Goal: Check status

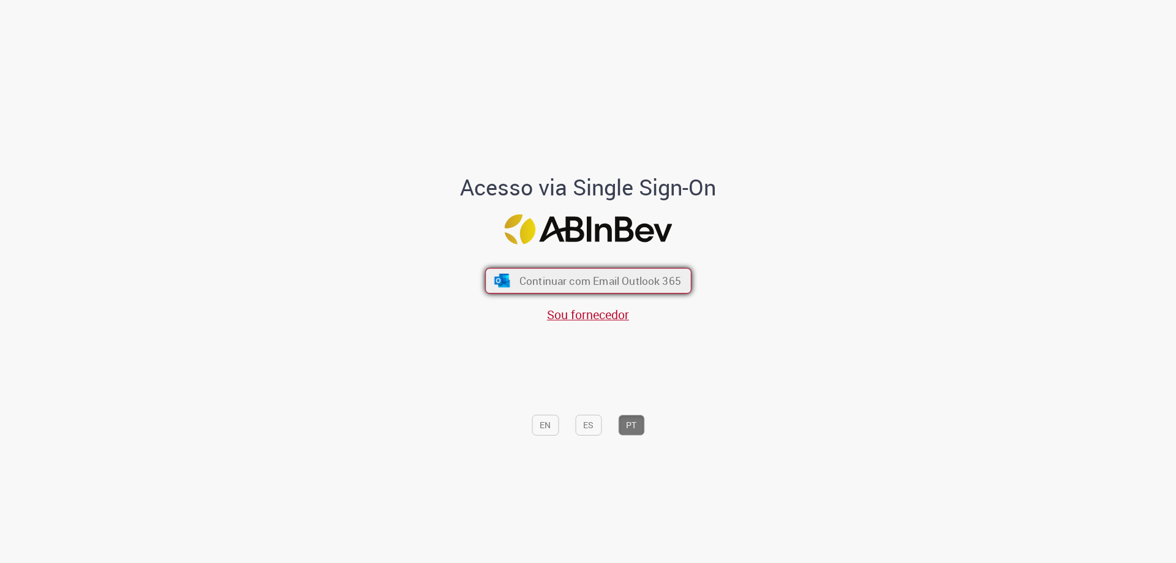
drag, startPoint x: 655, startPoint y: 289, endPoint x: 643, endPoint y: 292, distance: 11.9
click at [654, 289] on button "Continuar com Email Outlook 365" at bounding box center [588, 281] width 206 height 26
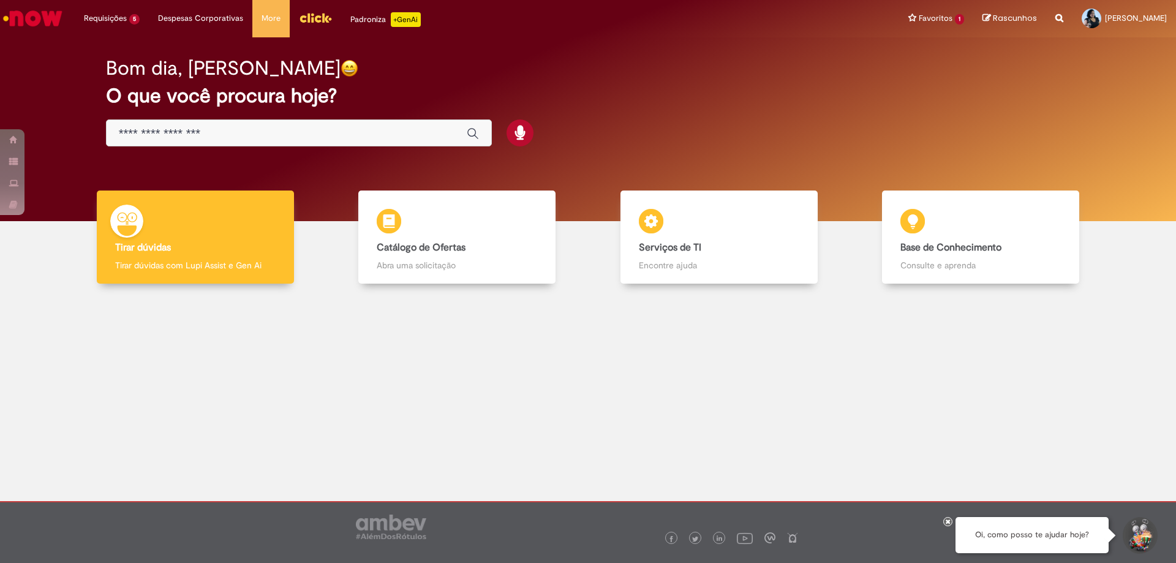
click at [306, 20] on img "Menu Cabeçalho" at bounding box center [315, 18] width 33 height 18
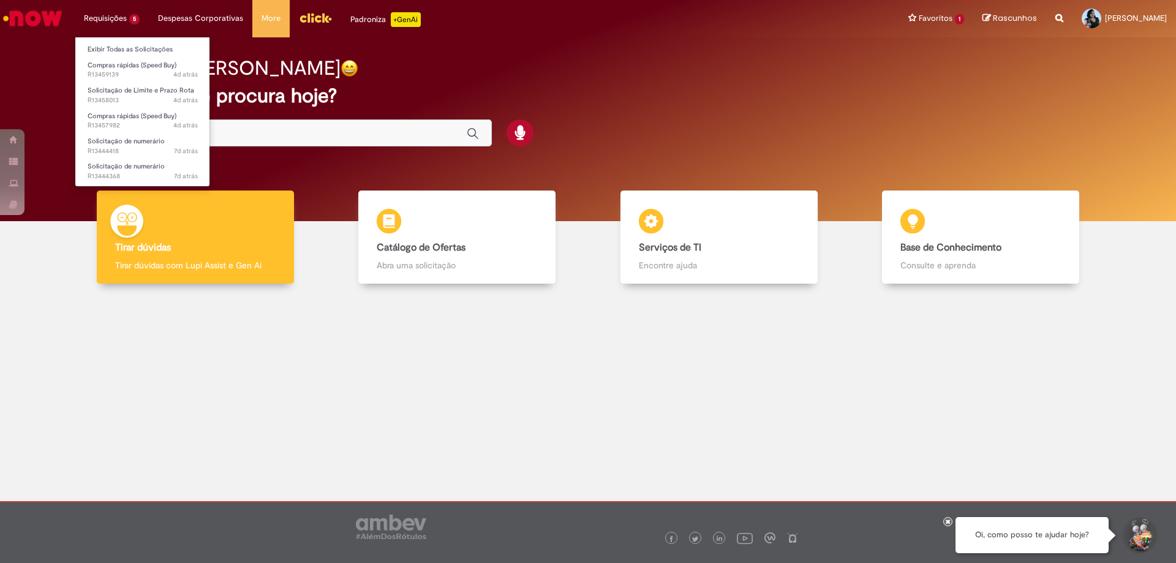
click at [100, 18] on li "Requisições 5 Exibir Todas as Solicitações Compras rápidas (Speed Buy) 4d atrás…" at bounding box center [112, 18] width 74 height 37
click at [117, 48] on link "Exibir Todas as Solicitações" at bounding box center [142, 49] width 135 height 13
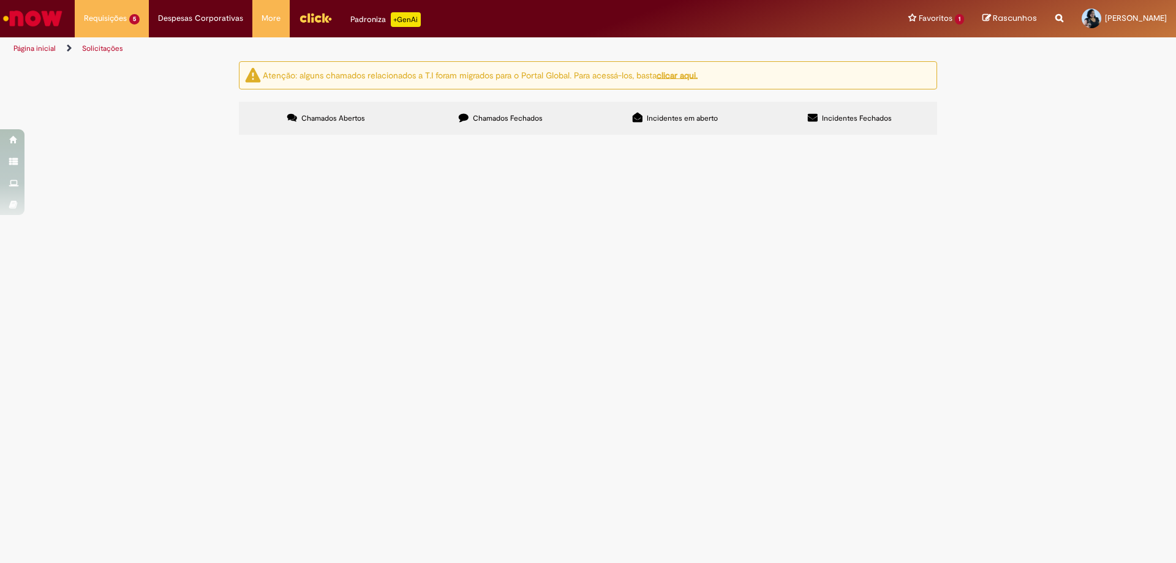
click at [0, 0] on span "Compras rápidas (Speed Buy)" at bounding box center [0, 0] width 0 height 0
click at [0, 0] on span "Solicito PO Café Da Manhã" at bounding box center [0, 0] width 0 height 0
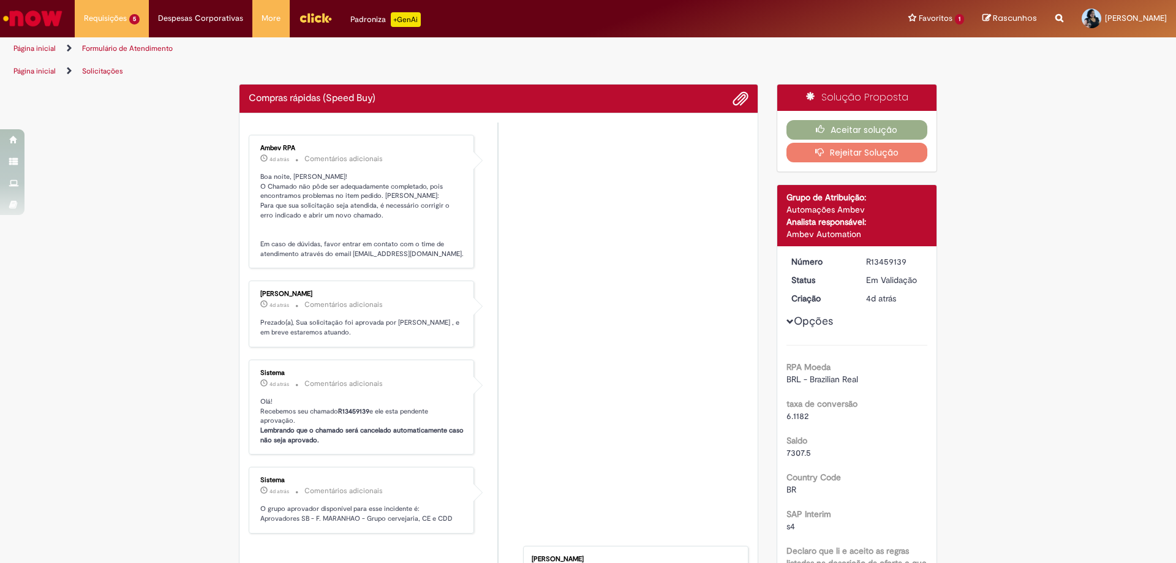
click at [532, 216] on li "Ambev RPA 4d atrás 4 dias atrás Comentários adicionais Boa noite, Carla! O Cham…" at bounding box center [499, 202] width 500 height 134
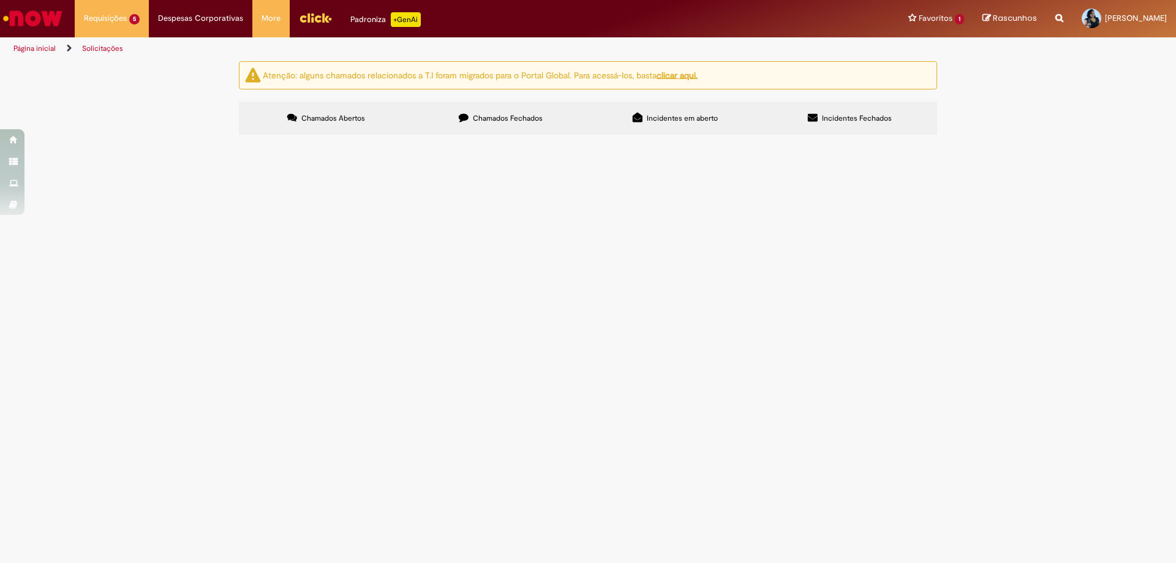
click at [0, 0] on span "Solicitação de numerário" at bounding box center [0, 0] width 0 height 0
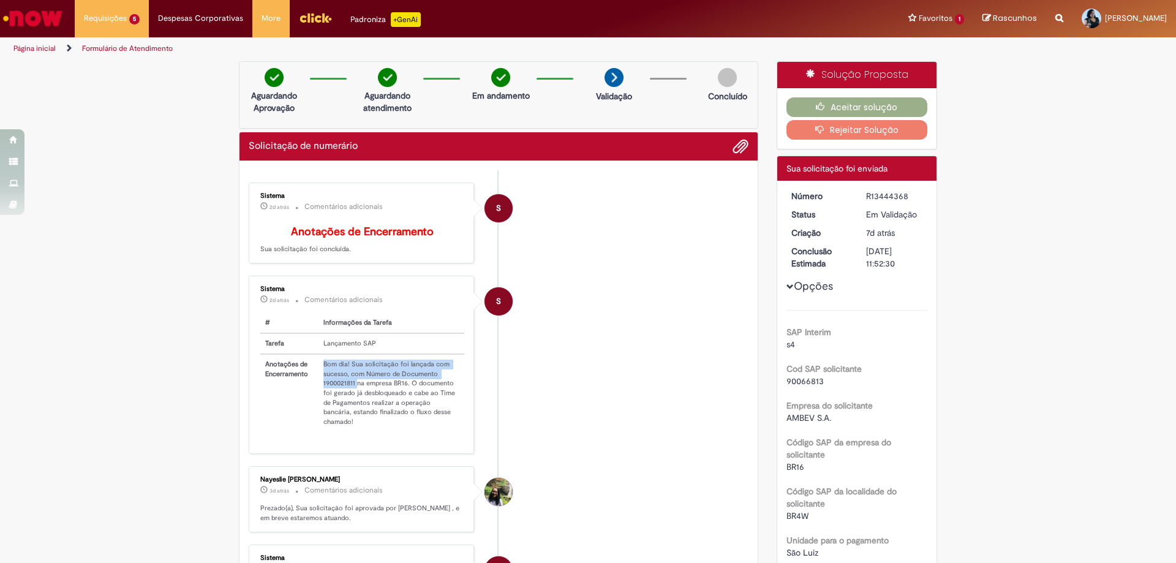
drag, startPoint x: 352, startPoint y: 394, endPoint x: 301, endPoint y: 394, distance: 50.2
click at [301, 394] on tr "Anotações de Encerramento Bom dia! Sua solicitação foi lançada com sucesso, com…" at bounding box center [362, 393] width 204 height 78
click at [310, 394] on th "Anotações de Encerramento" at bounding box center [289, 393] width 58 height 78
drag, startPoint x: 318, startPoint y: 396, endPoint x: 350, endPoint y: 391, distance: 32.7
click at [350, 391] on td "Bom dia! Sua solicitação foi lançada com sucesso, com Número de Documento 19000…" at bounding box center [391, 393] width 146 height 78
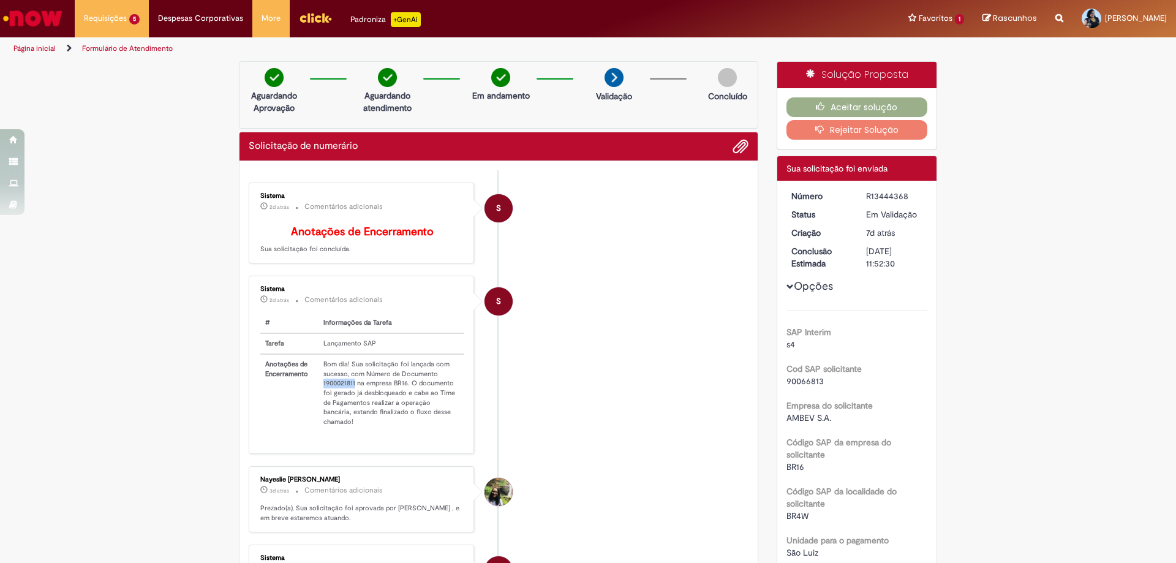
copy td "1900021811"
